Goal: Transaction & Acquisition: Book appointment/travel/reservation

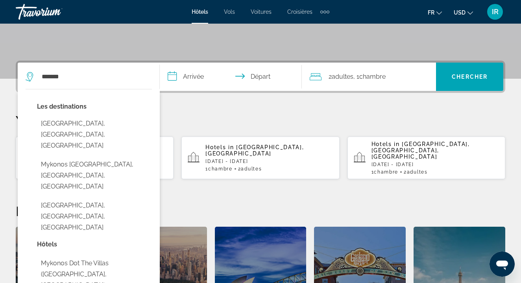
click at [122, 78] on input "*******" at bounding box center [94, 77] width 107 height 12
click at [122, 89] on div "Les destinations [GEOGRAPHIC_DATA], [GEOGRAPHIC_DATA], [GEOGRAPHIC_DATA] [GEOGR…" at bounding box center [89, 265] width 142 height 353
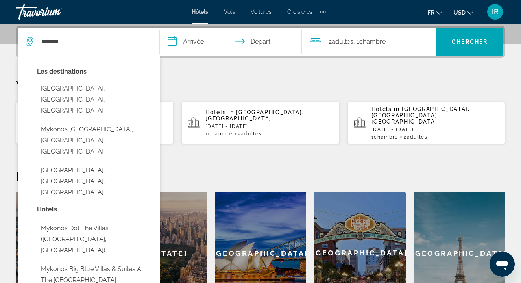
click at [122, 78] on div "Les destinations [GEOGRAPHIC_DATA], [GEOGRAPHIC_DATA], [GEOGRAPHIC_DATA] [GEOGR…" at bounding box center [94, 135] width 115 height 138
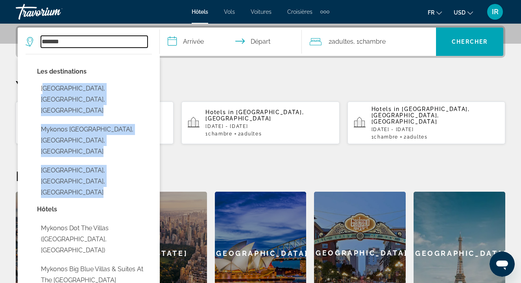
click at [89, 44] on input "*******" at bounding box center [94, 42] width 107 height 12
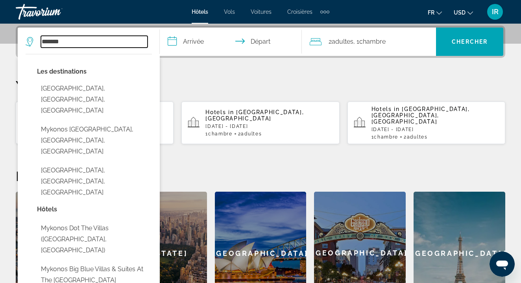
drag, startPoint x: 89, startPoint y: 44, endPoint x: 55, endPoint y: 41, distance: 34.8
click at [55, 41] on input "*******" at bounding box center [94, 42] width 107 height 12
type input "*"
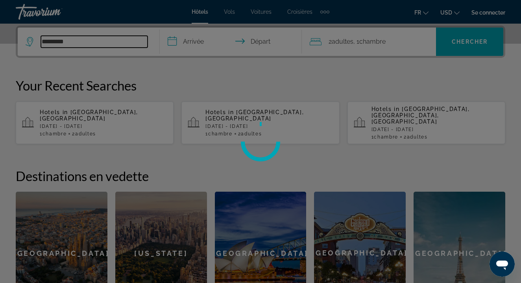
type input "*********"
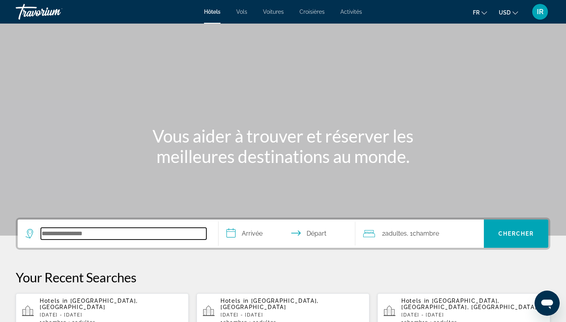
click at [105, 237] on input "Search hotel destination" at bounding box center [124, 234] width 166 height 12
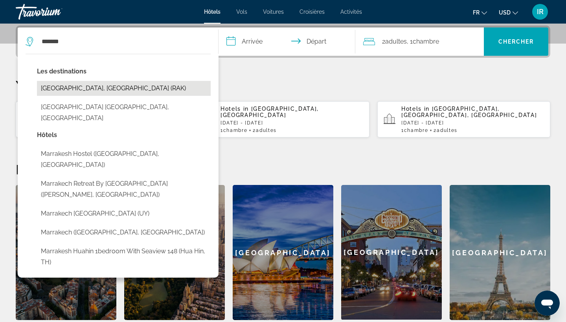
click at [149, 84] on button "Marrakech, Morocco (RAK)" at bounding box center [124, 88] width 174 height 15
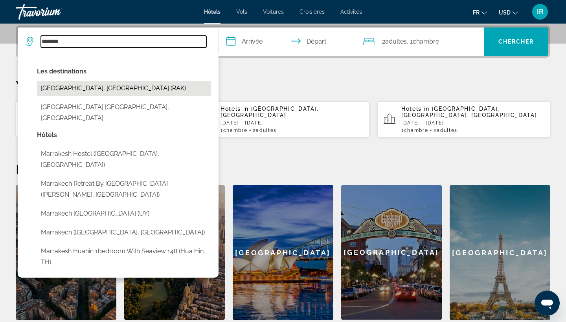
type input "**********"
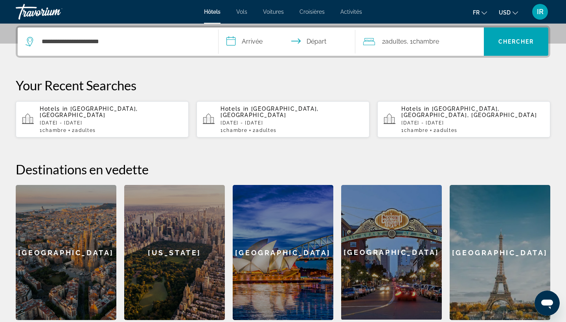
click at [254, 42] on input "**********" at bounding box center [289, 43] width 140 height 31
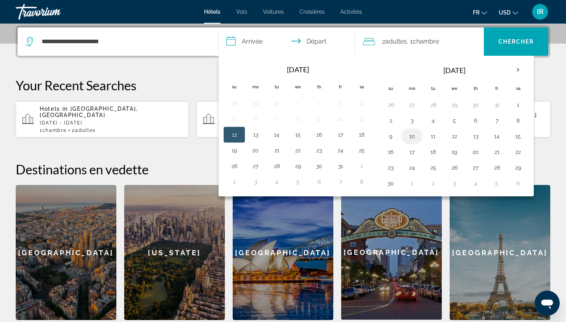
click at [411, 139] on button "10" at bounding box center [412, 136] width 13 height 11
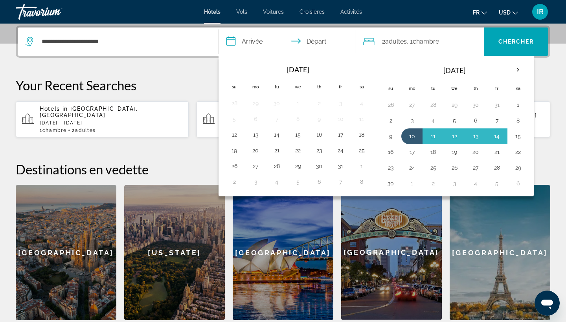
click at [519, 138] on button "15" at bounding box center [518, 136] width 13 height 11
type input "**********"
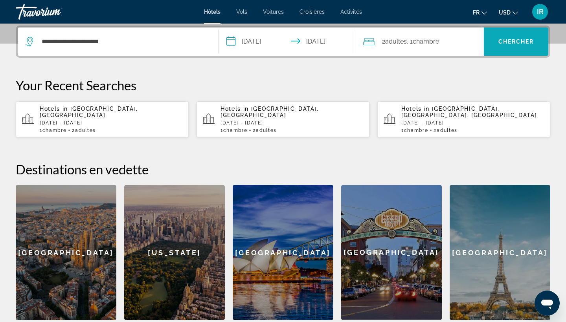
click at [512, 41] on span "Chercher" at bounding box center [517, 42] width 36 height 6
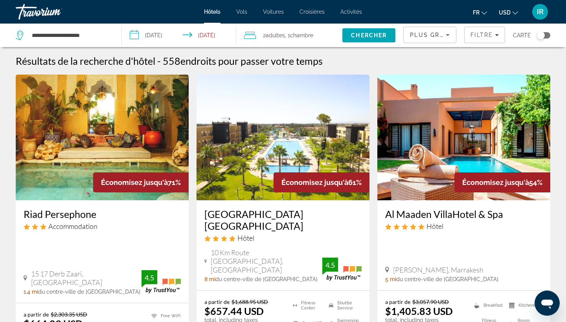
click at [127, 129] on img "Main content" at bounding box center [102, 138] width 173 height 126
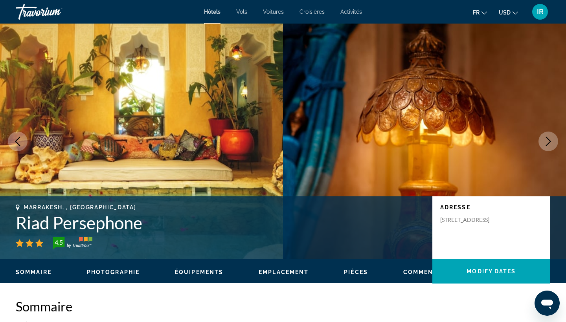
click at [554, 140] on button "Next image" at bounding box center [549, 142] width 20 height 20
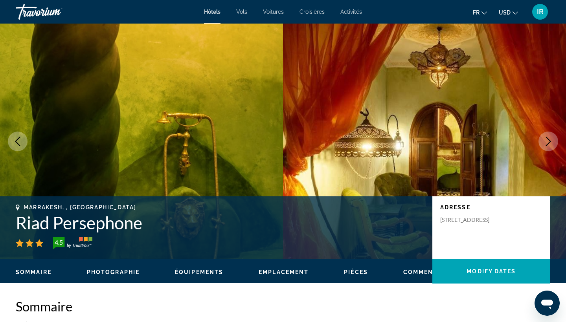
click at [554, 140] on button "Next image" at bounding box center [549, 142] width 20 height 20
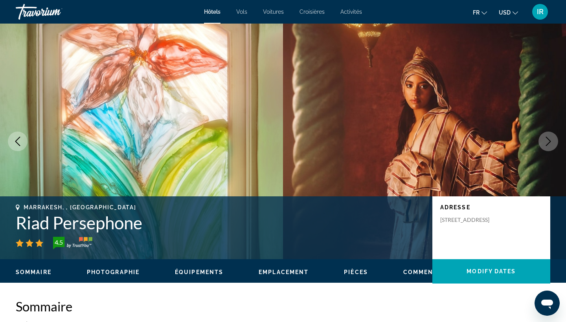
click at [554, 140] on button "Next image" at bounding box center [549, 142] width 20 height 20
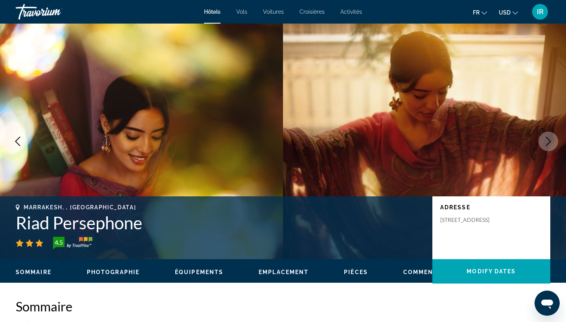
click at [554, 140] on button "Next image" at bounding box center [549, 142] width 20 height 20
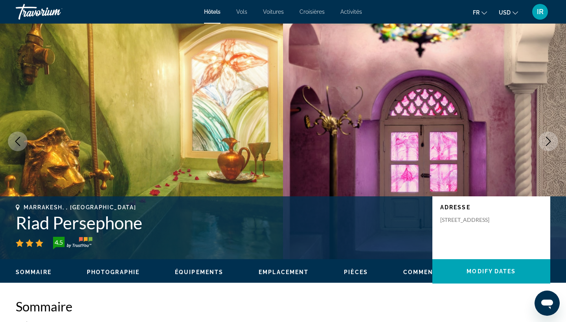
click at [554, 141] on button "Next image" at bounding box center [549, 142] width 20 height 20
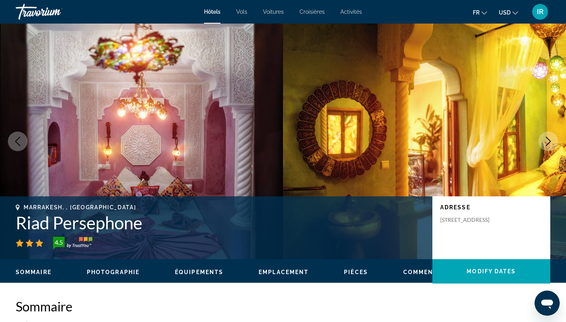
click at [554, 141] on button "Next image" at bounding box center [549, 142] width 20 height 20
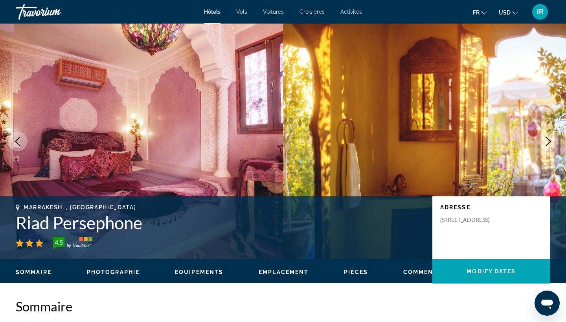
click at [554, 141] on button "Next image" at bounding box center [549, 142] width 20 height 20
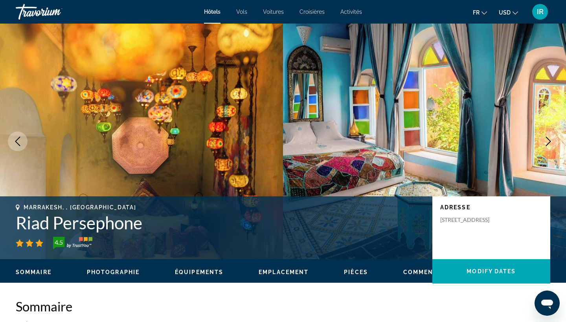
click at [554, 141] on button "Next image" at bounding box center [549, 142] width 20 height 20
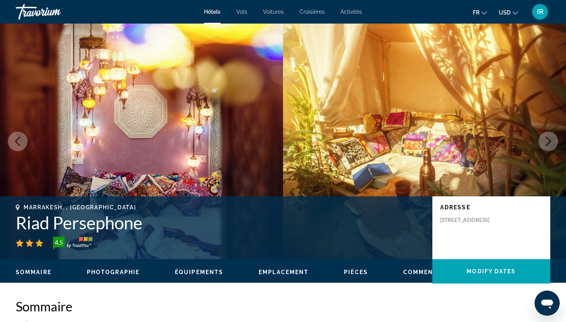
click at [554, 141] on button "Next image" at bounding box center [549, 142] width 20 height 20
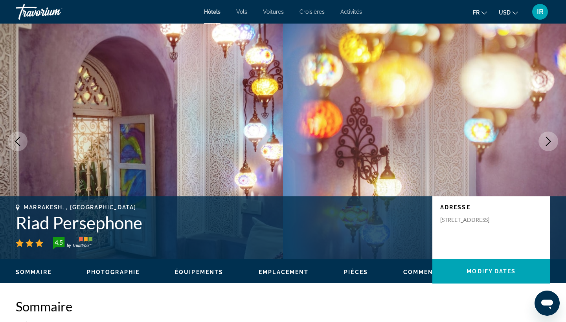
click at [353, 269] on button "Pièces" at bounding box center [356, 272] width 24 height 7
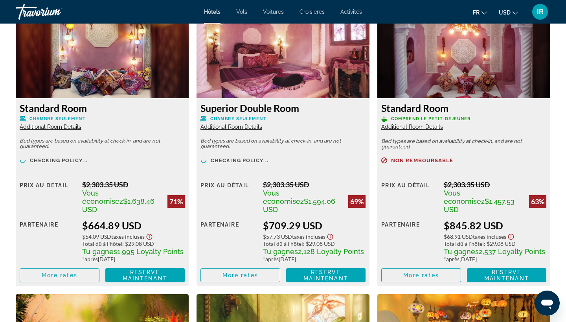
scroll to position [1026, 0]
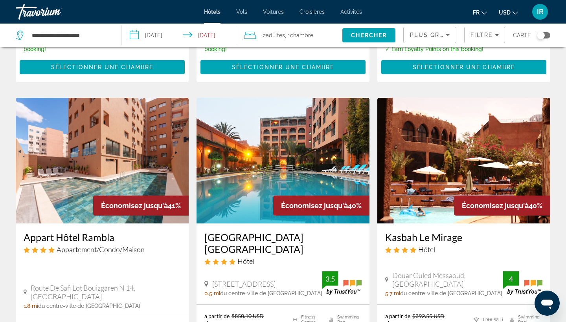
scroll to position [949, 0]
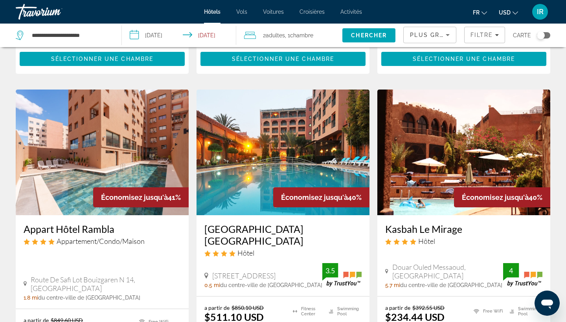
click at [343, 117] on img "Main content" at bounding box center [283, 153] width 173 height 126
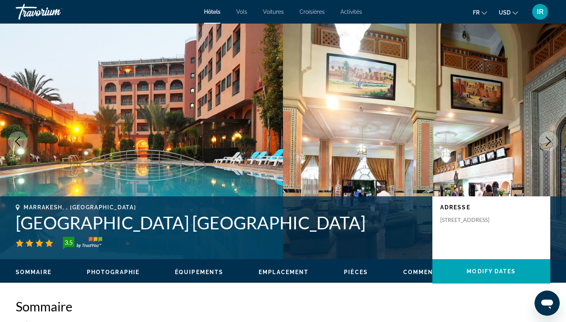
click at [355, 274] on span "Pièces" at bounding box center [356, 272] width 24 height 6
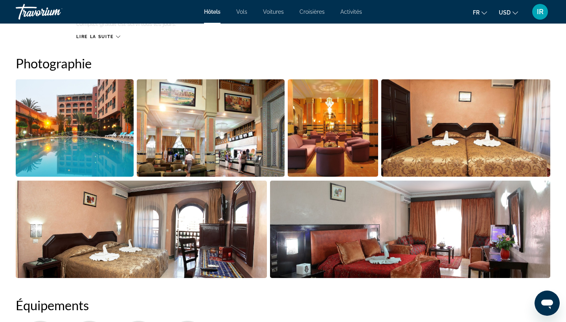
scroll to position [378, 0]
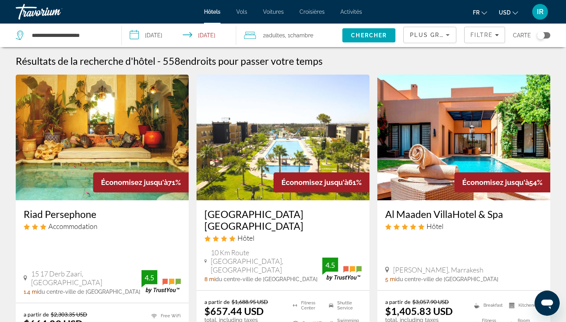
click at [351, 165] on img "Main content" at bounding box center [283, 138] width 173 height 126
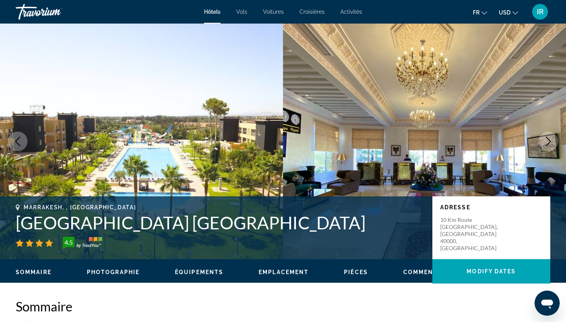
click at [360, 275] on span "Pièces" at bounding box center [356, 272] width 24 height 6
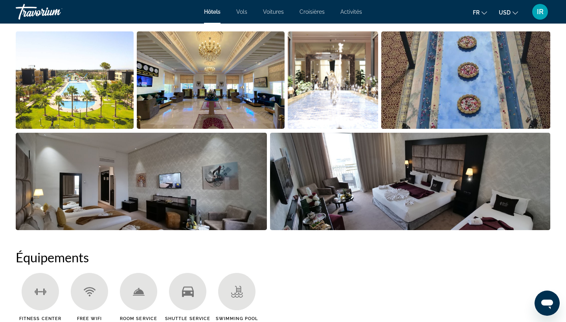
scroll to position [416, 0]
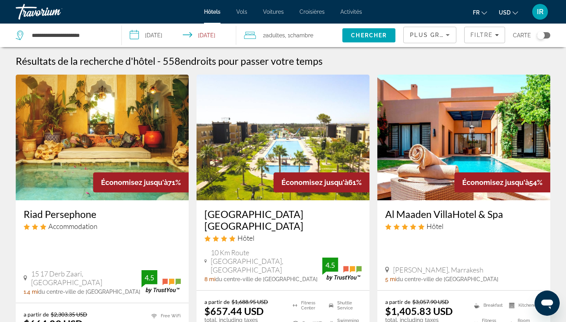
click at [161, 149] on img "Main content" at bounding box center [102, 138] width 173 height 126
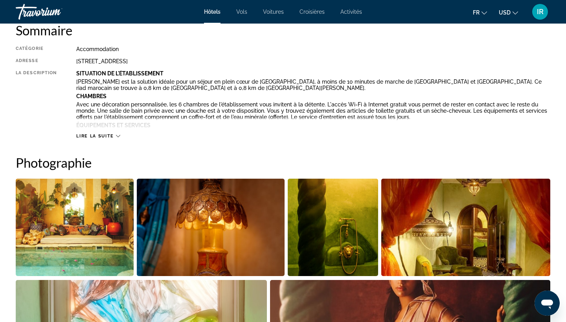
scroll to position [278, 0]
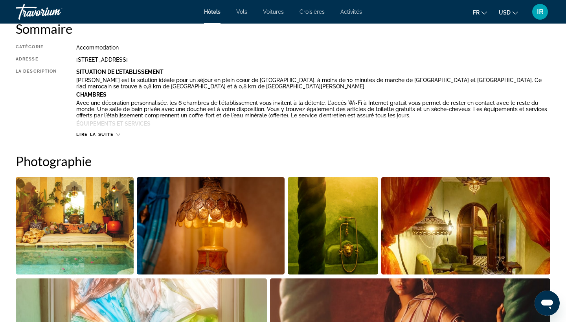
click at [95, 133] on span "Lire la suite" at bounding box center [94, 134] width 37 height 5
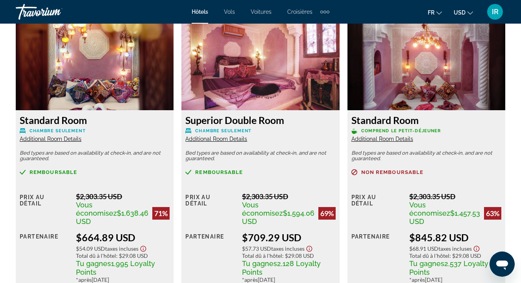
scroll to position [1301, 0]
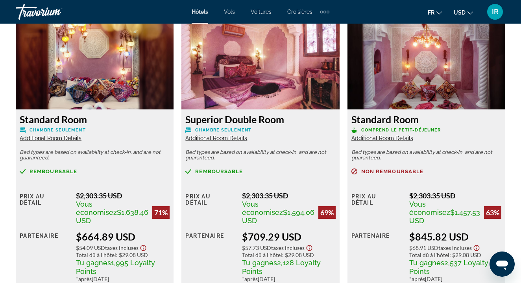
click at [120, 104] on img "Main content" at bounding box center [95, 60] width 158 height 98
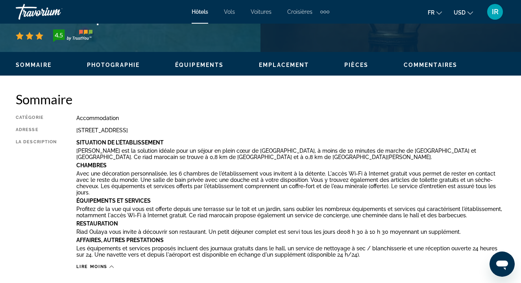
scroll to position [302, 0]
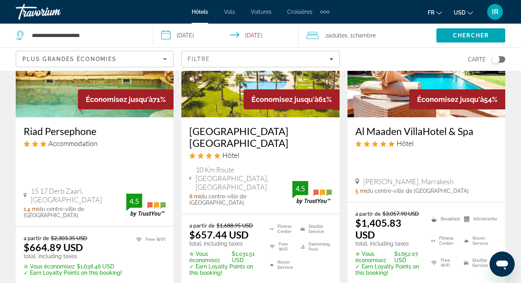
scroll to position [107, 0]
